Goal: Find specific page/section: Find specific page/section

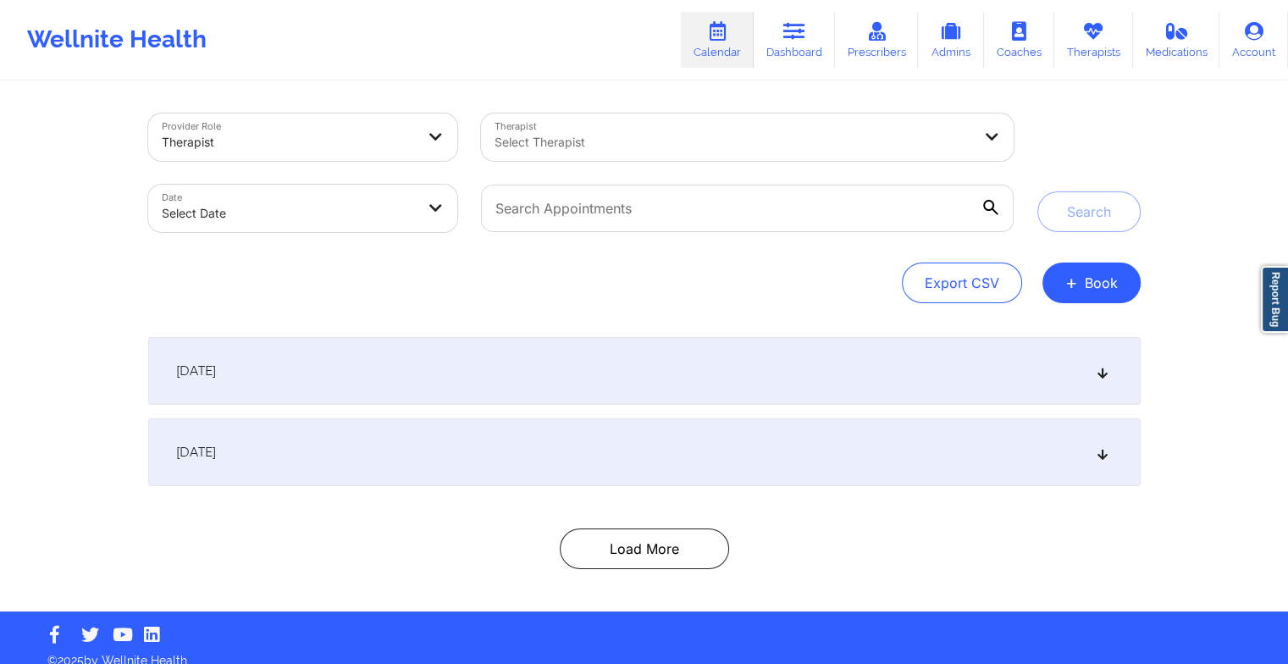
click at [542, 465] on div "[DATE]" at bounding box center [644, 452] width 992 height 68
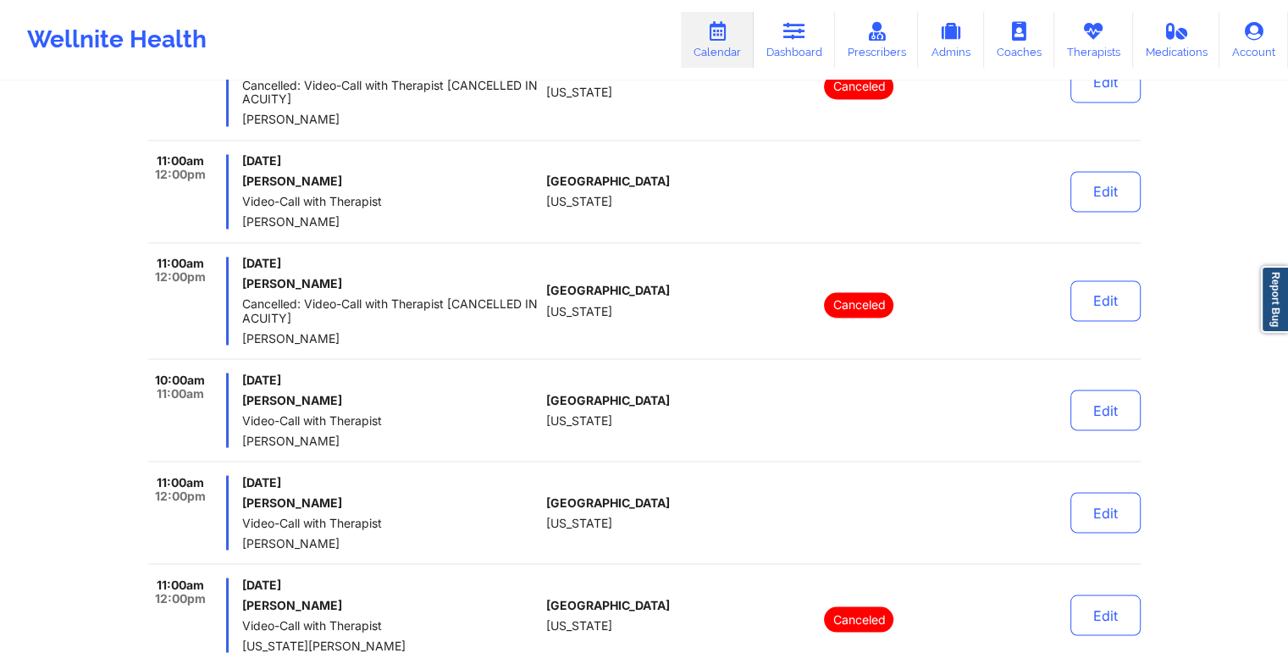
scroll to position [9731, 0]
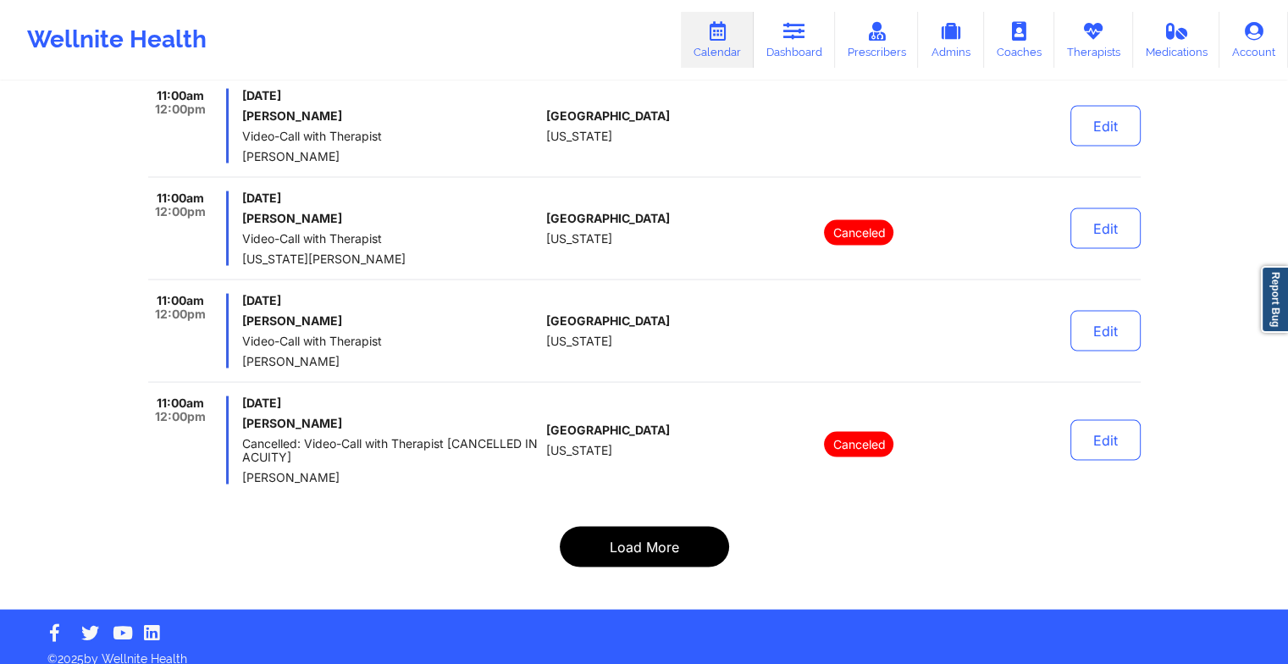
click at [660, 528] on button "Load More" at bounding box center [644, 547] width 169 height 41
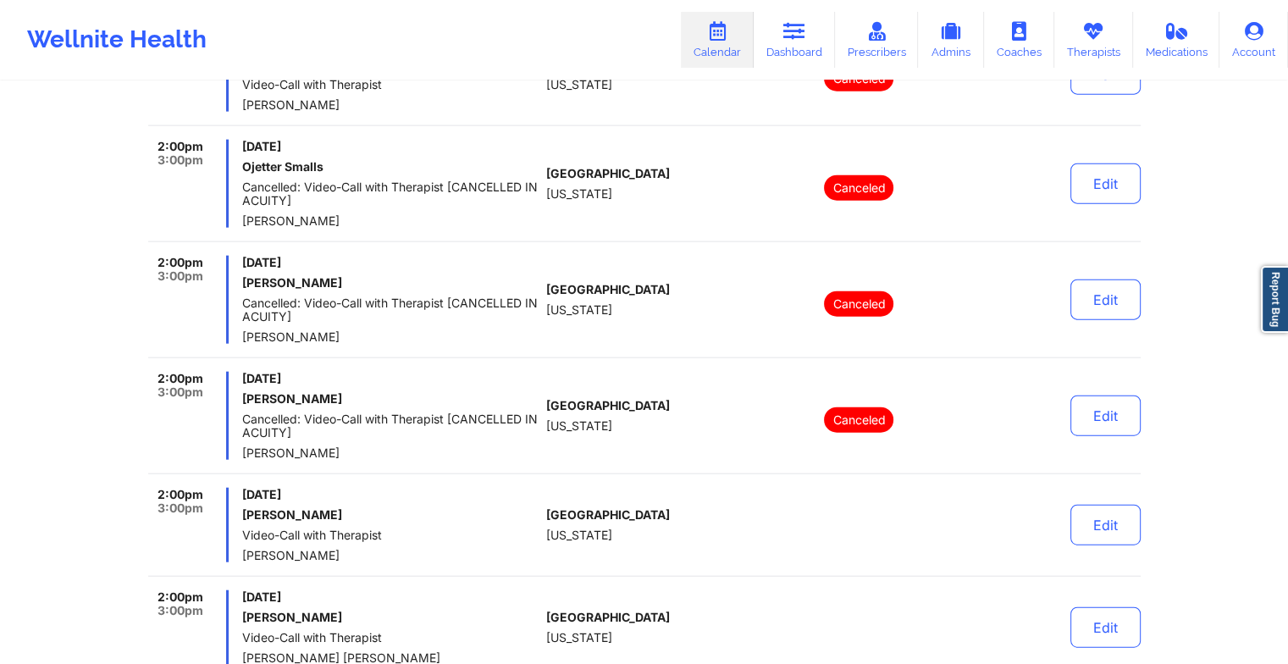
scroll to position [10801, 0]
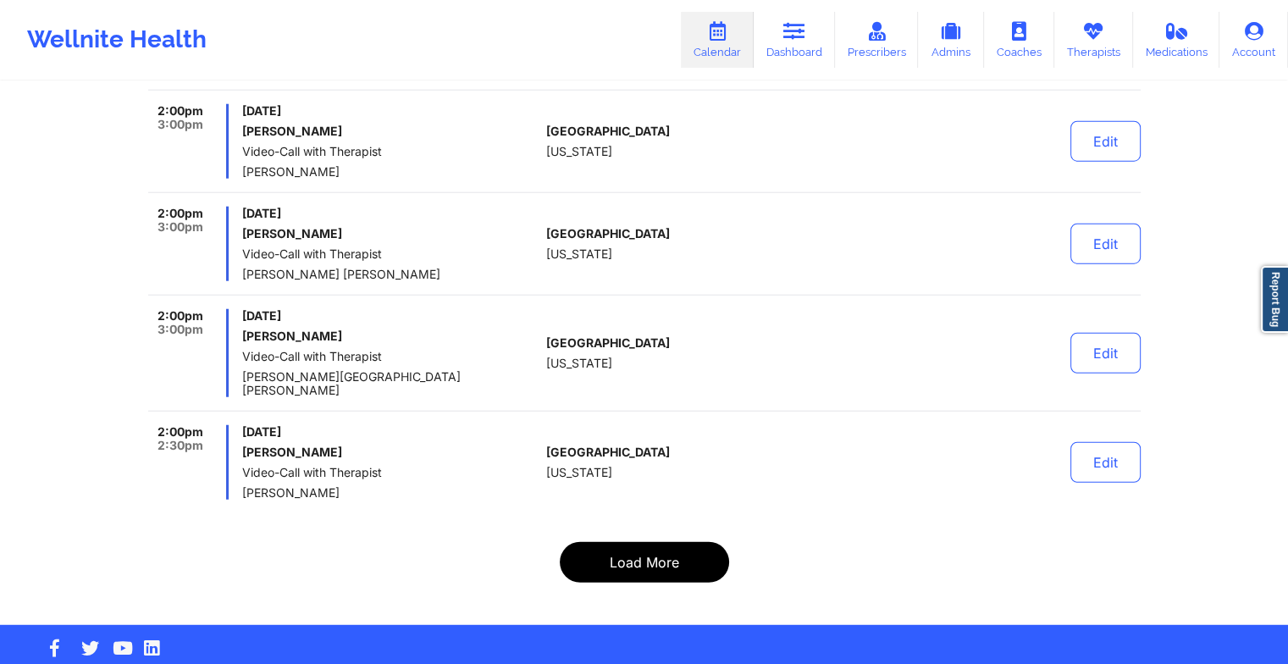
click at [657, 542] on button "Load More" at bounding box center [644, 562] width 169 height 41
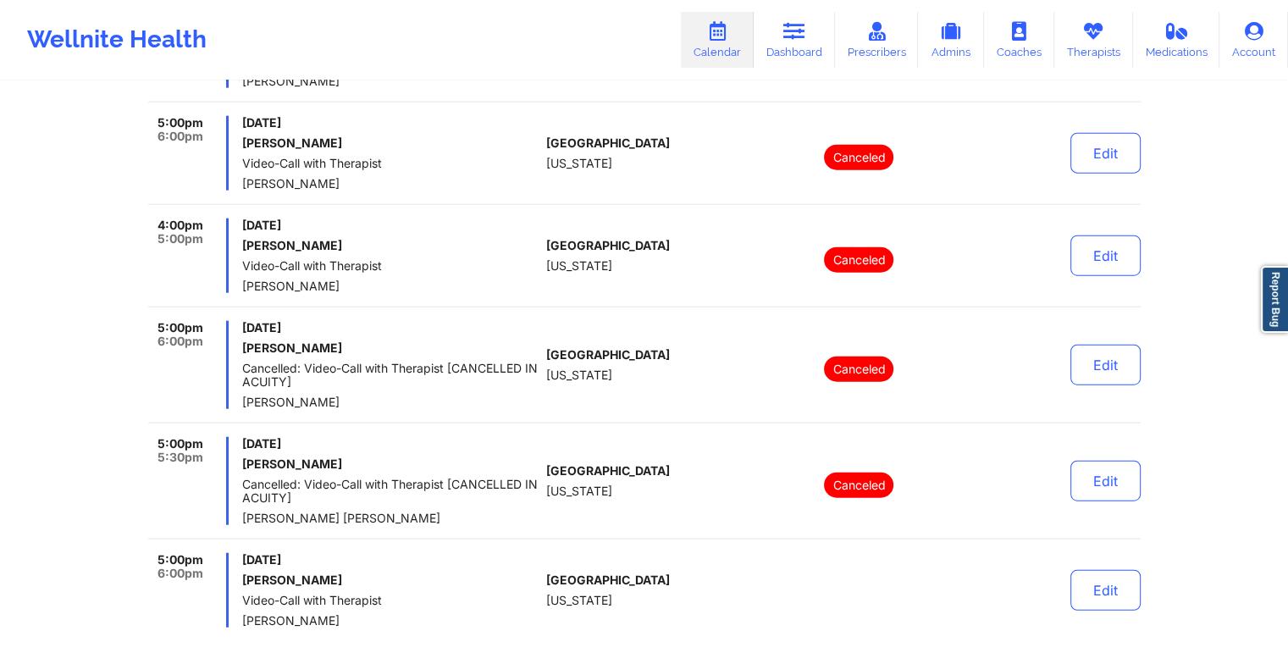
scroll to position [10552, 0]
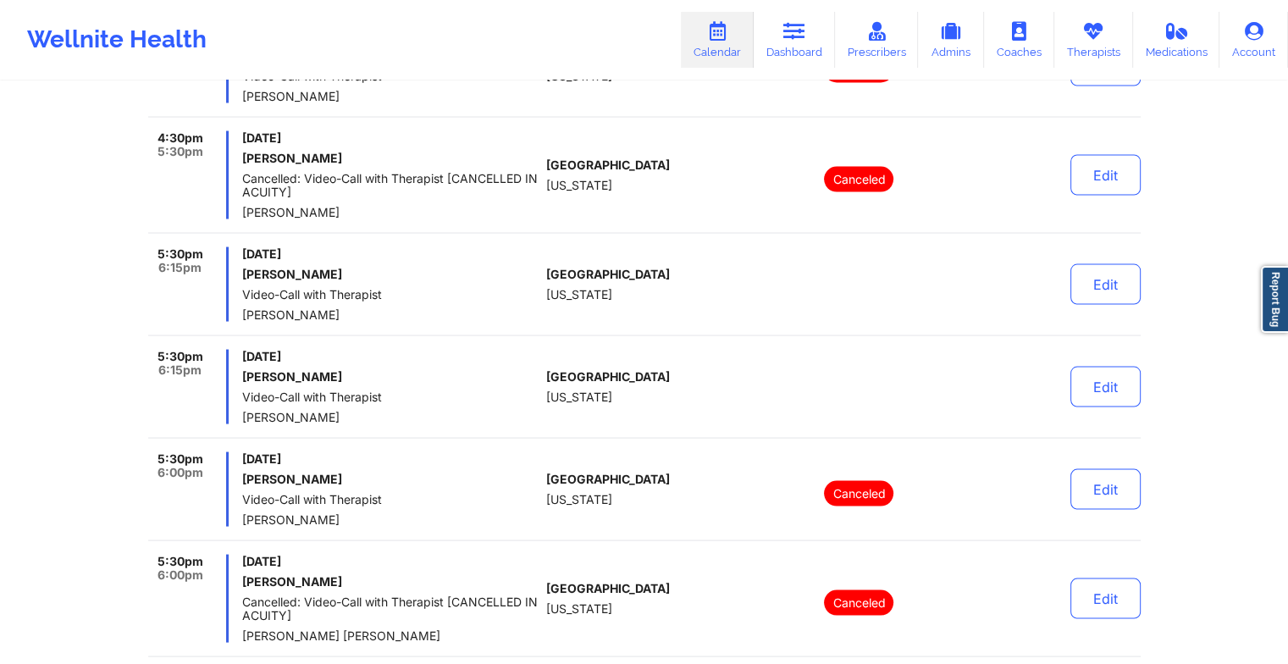
scroll to position [3258, 0]
drag, startPoint x: 246, startPoint y: 475, endPoint x: 331, endPoint y: 473, distance: 85.5
click at [331, 473] on h6 "[PERSON_NAME]" at bounding box center [390, 479] width 297 height 14
drag, startPoint x: 331, startPoint y: 473, endPoint x: 318, endPoint y: 473, distance: 12.7
copy h6 "[PERSON_NAME]"
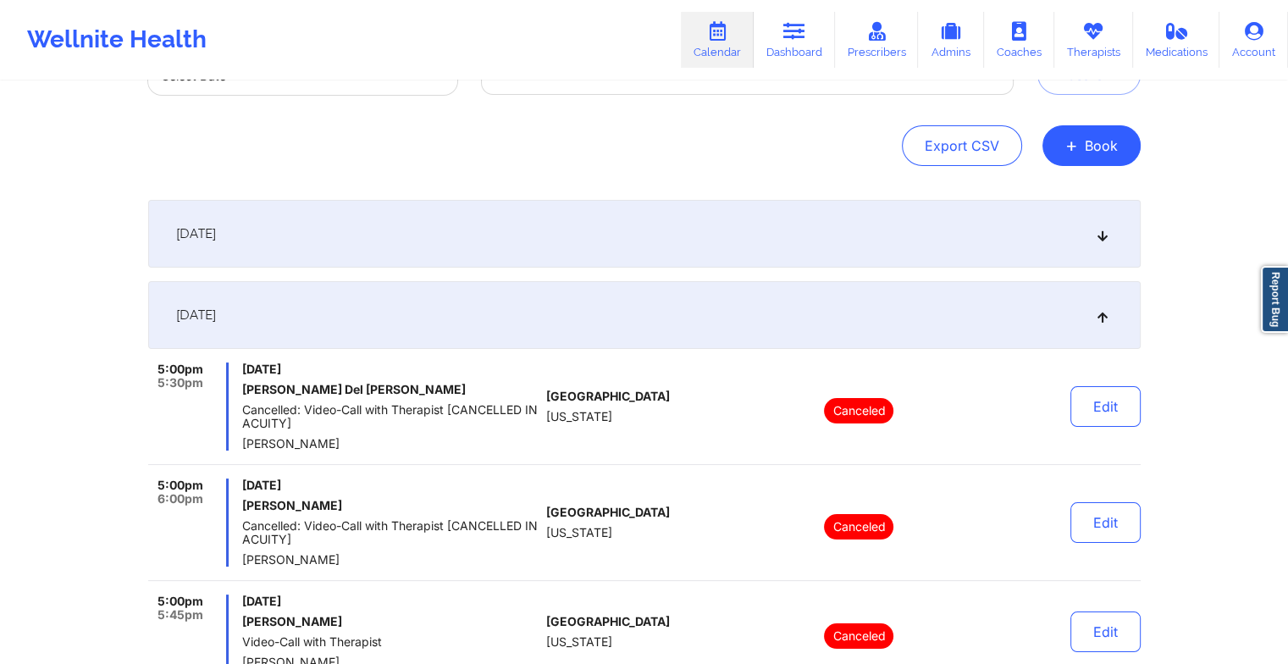
scroll to position [0, 0]
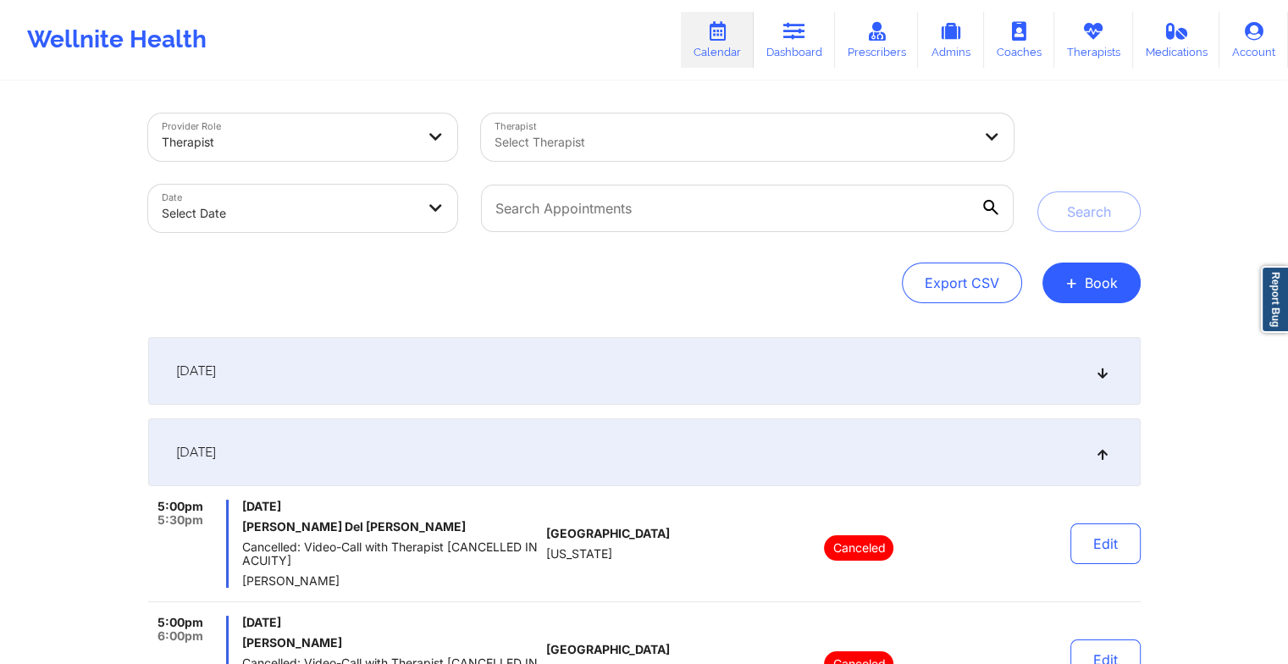
click at [983, 441] on div "[DATE]" at bounding box center [644, 452] width 992 height 68
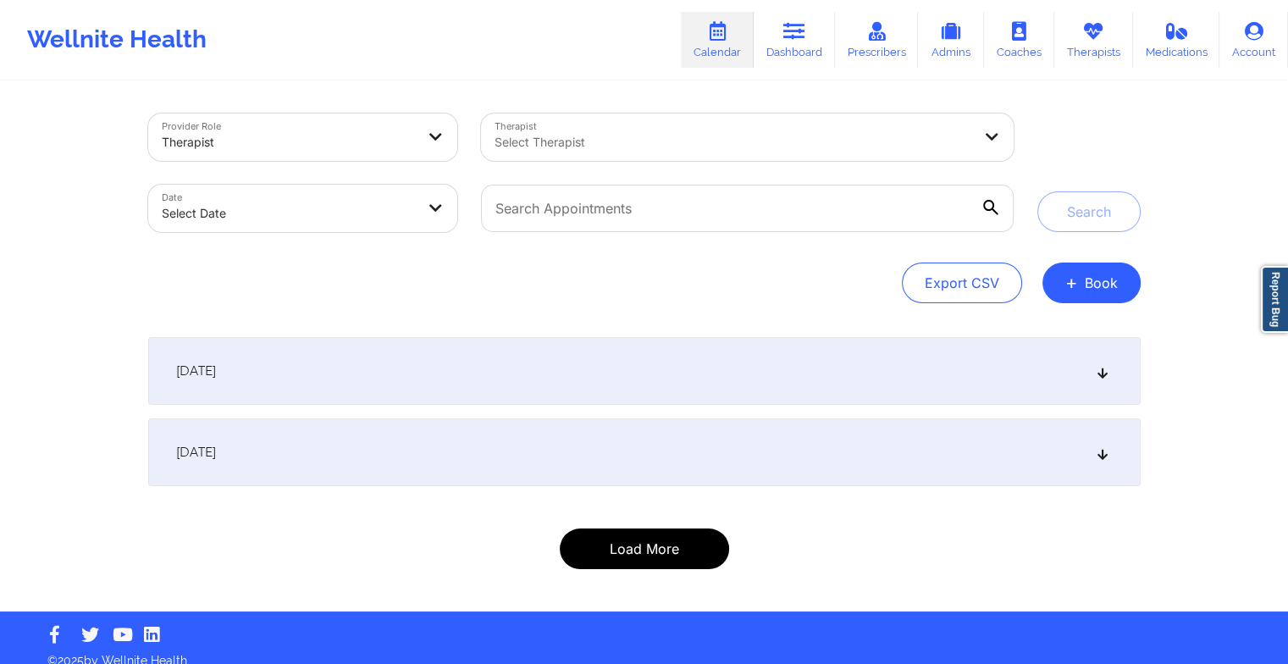
click at [651, 552] on button "Load More" at bounding box center [644, 548] width 169 height 41
click at [604, 536] on button "Load More" at bounding box center [644, 548] width 169 height 41
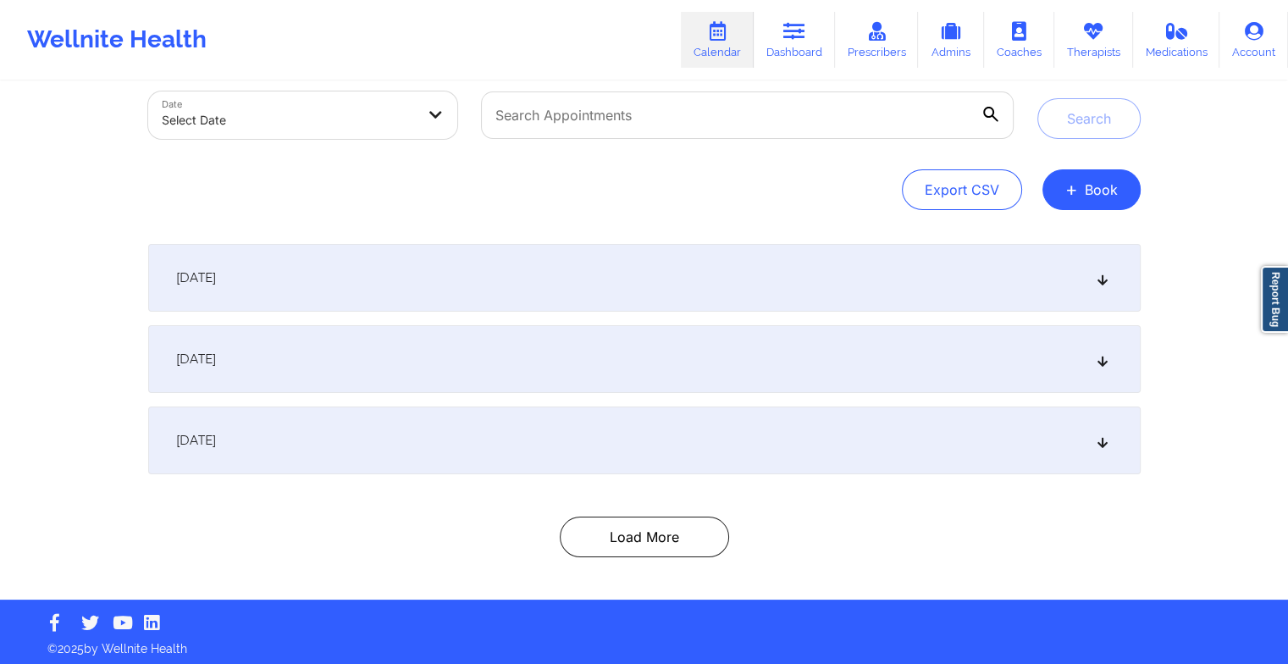
scroll to position [95, 0]
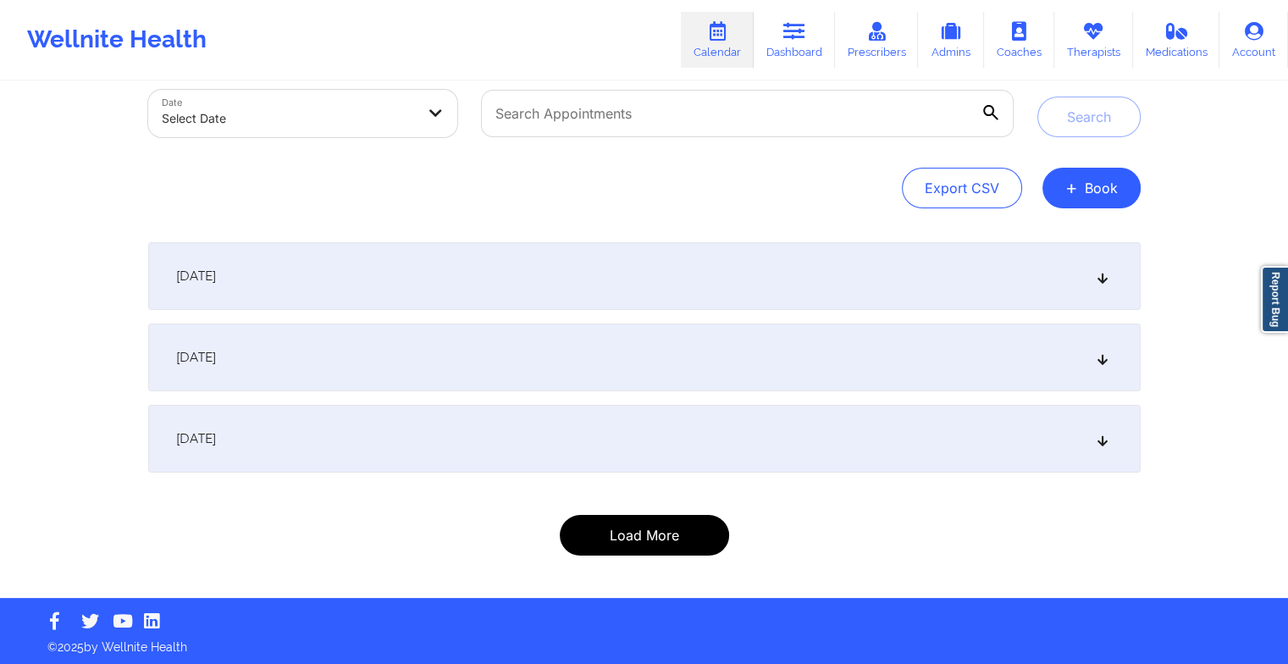
drag, startPoint x: 681, startPoint y: 512, endPoint x: 676, endPoint y: 525, distance: 13.7
click at [676, 525] on div "[DATE] 8:00pm 9:00pm [DATE] [PERSON_NAME] Video-Call with Therapist [PERSON_NAM…" at bounding box center [644, 398] width 992 height 313
click at [676, 525] on button "Load More" at bounding box center [644, 535] width 169 height 41
click at [623, 544] on button "Load More" at bounding box center [644, 535] width 169 height 41
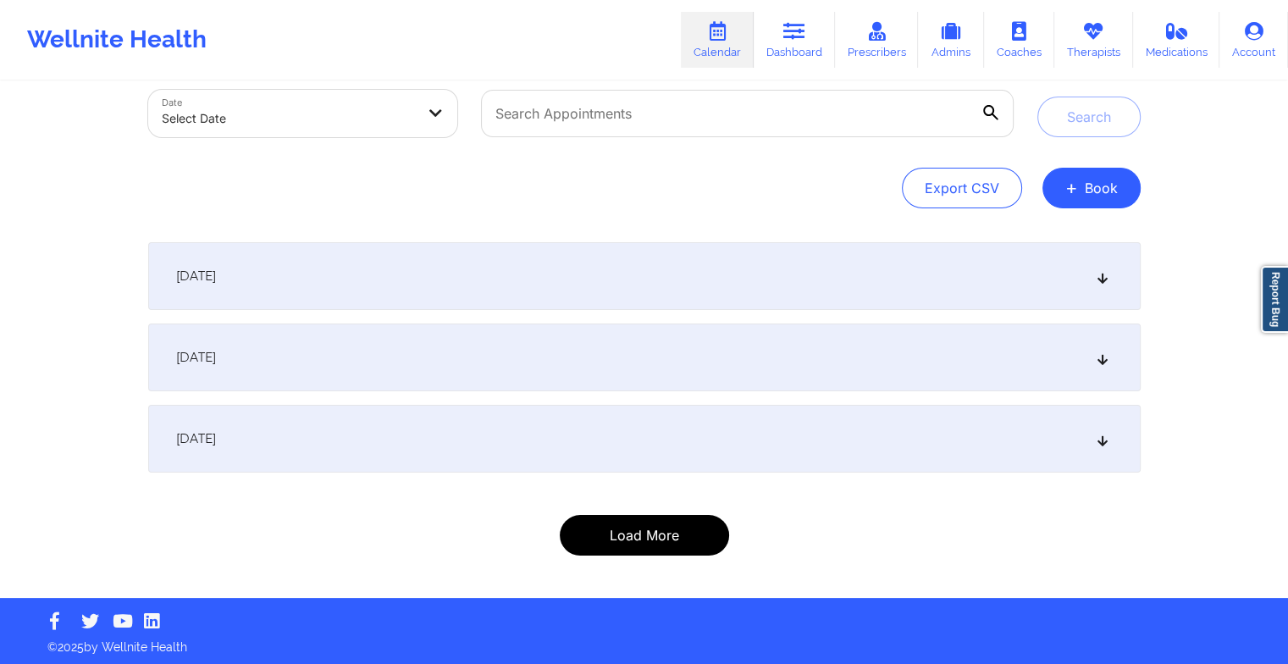
click at [616, 539] on button "Load More" at bounding box center [644, 535] width 169 height 41
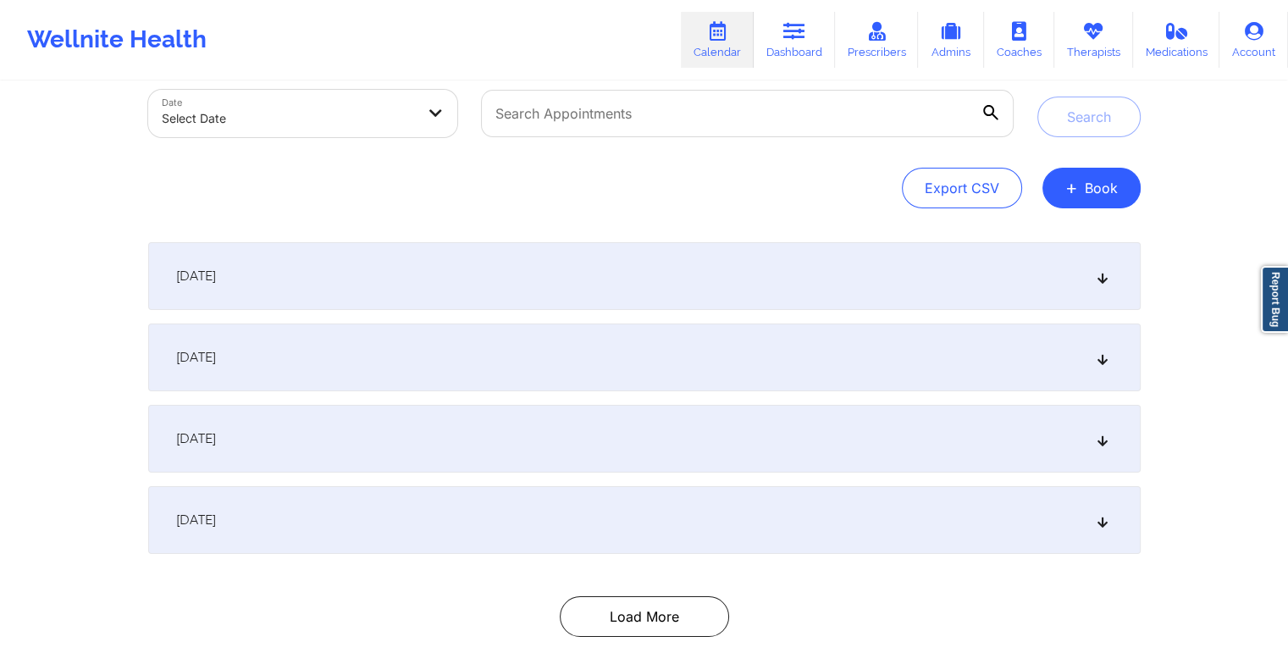
click at [561, 530] on div "[DATE]" at bounding box center [644, 520] width 992 height 68
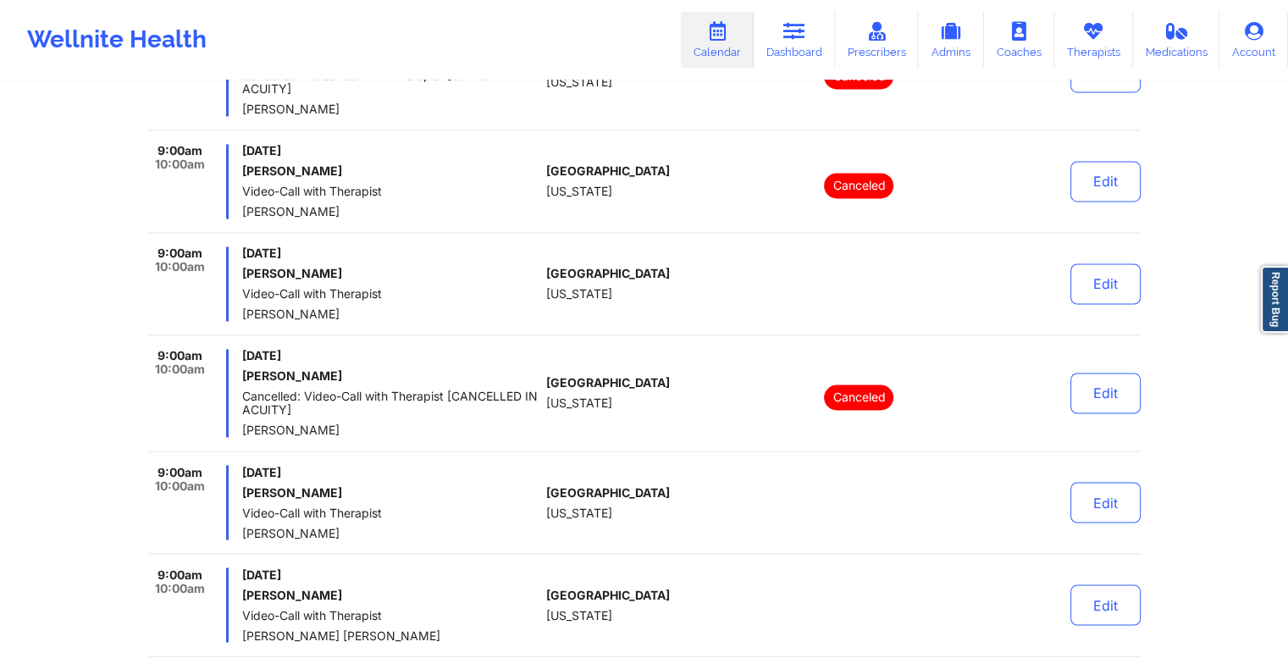
scroll to position [3014, 0]
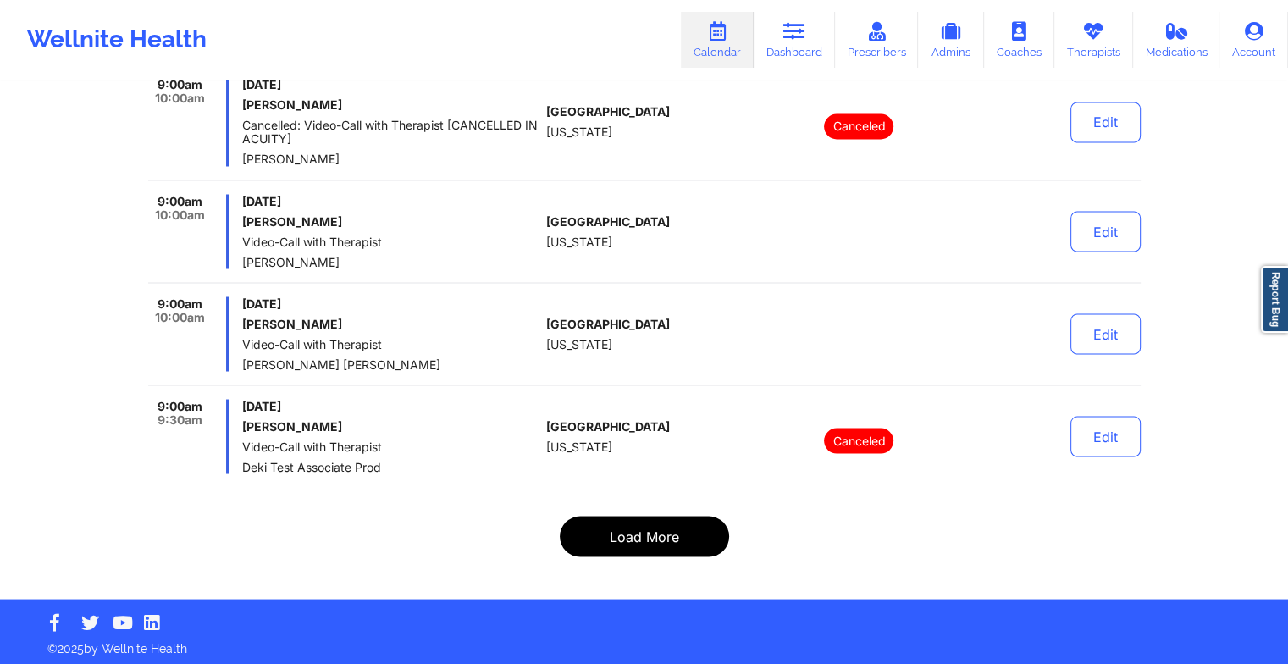
click at [605, 541] on button "Load More" at bounding box center [644, 536] width 169 height 41
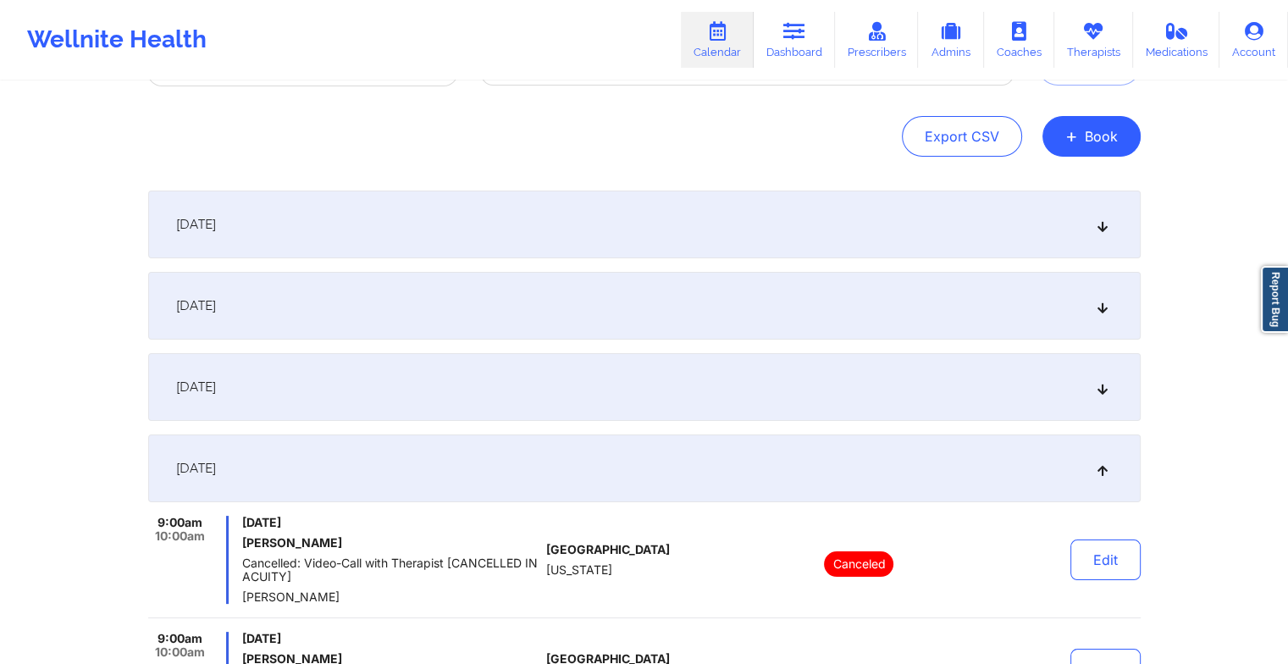
scroll to position [0, 0]
